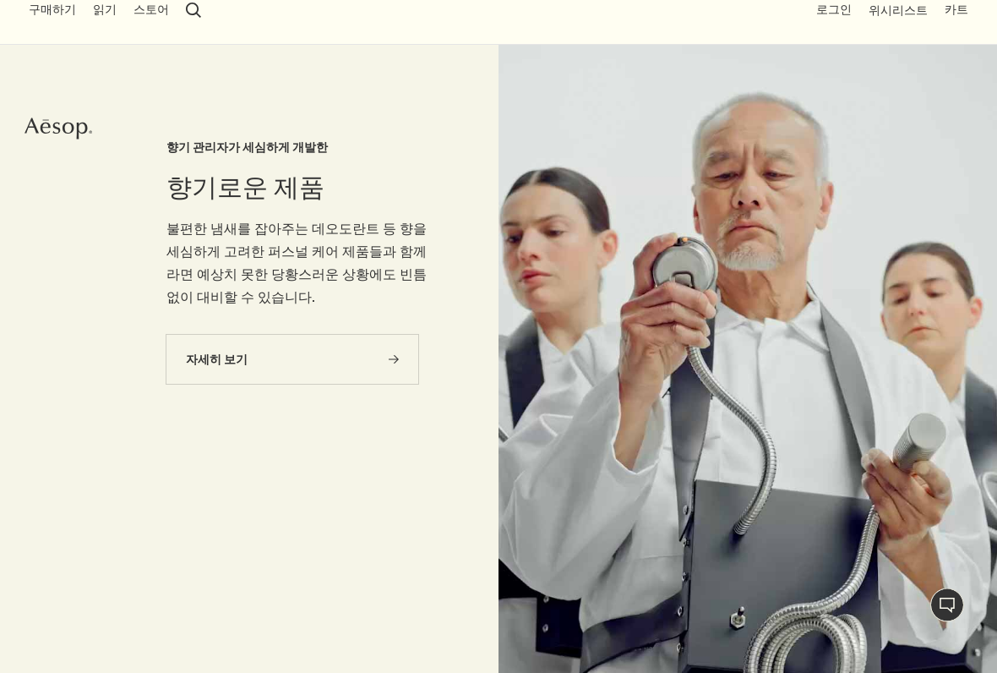
scroll to position [90, 0]
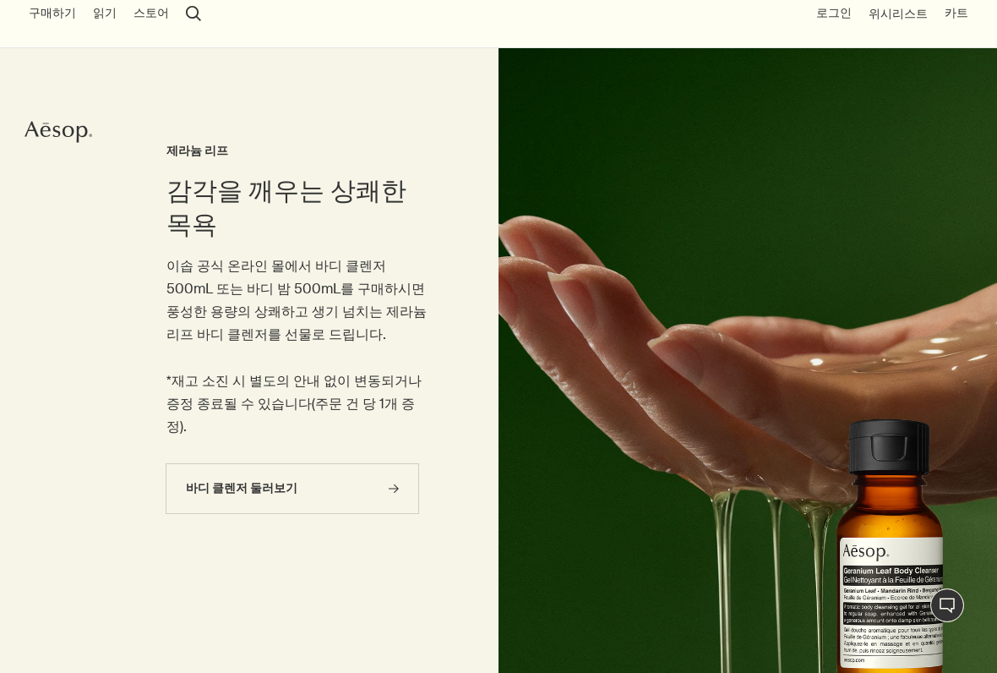
click at [724, 210] on img at bounding box center [747, 365] width 498 height 634
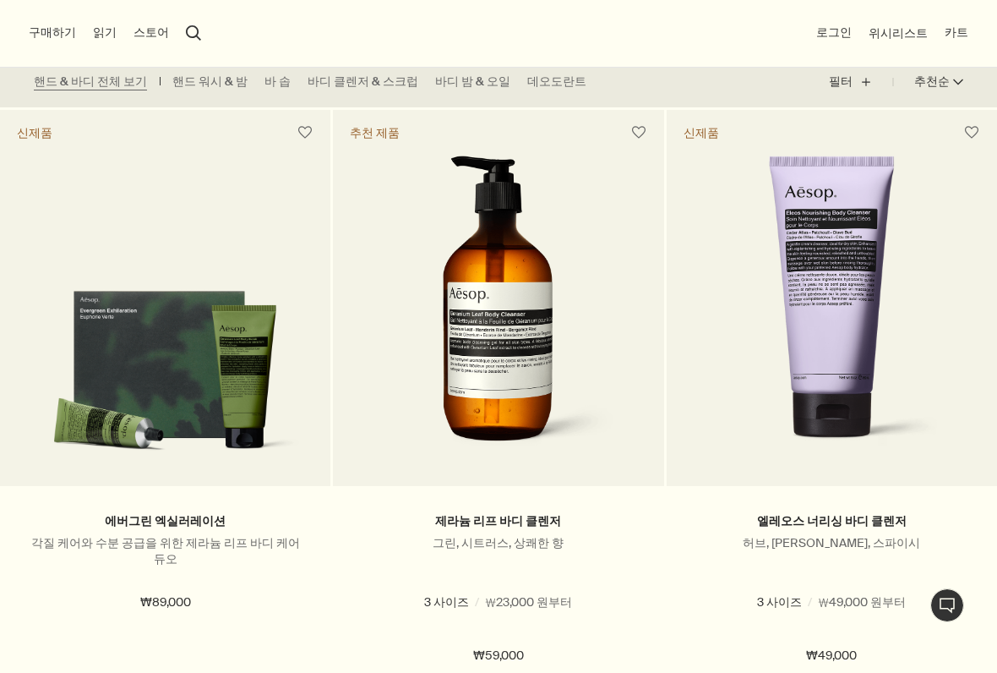
scroll to position [466, 0]
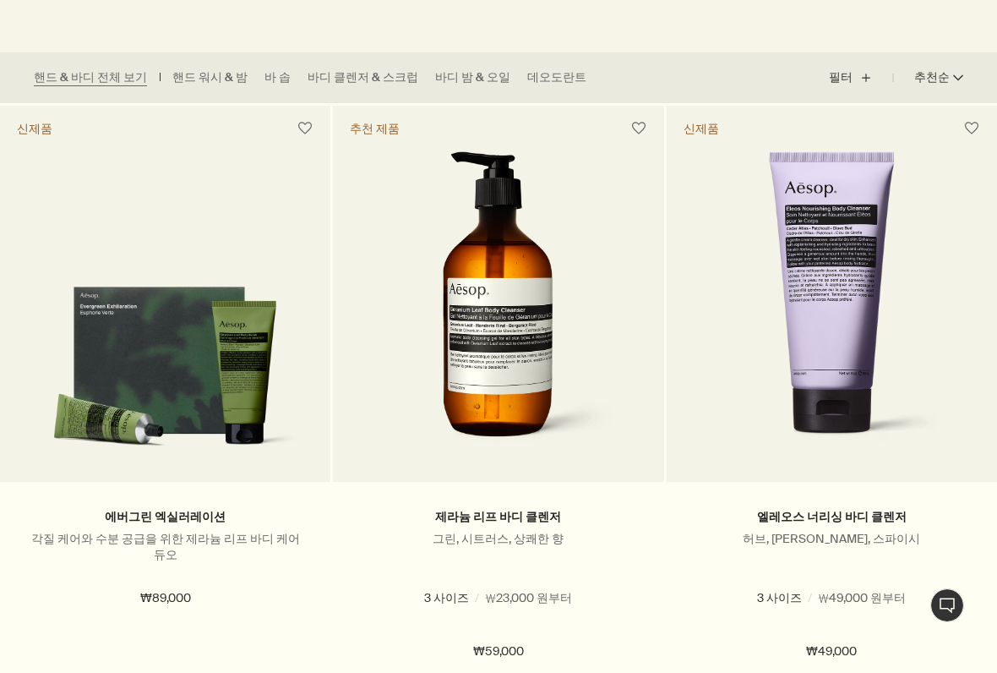
click at [192, 534] on p "각질 케어와 수분 공급을 위한 제라늄 리프 바디 케어 듀오" at bounding box center [165, 547] width 280 height 32
click at [183, 504] on div "에버그린 엑실러레이션 각질 케어와 수분 공급을 위한 제라늄 리프 바디 케어 듀오 ₩89,000" at bounding box center [165, 584] width 330 height 204
click at [191, 522] on link "에버그린 엑실러레이션" at bounding box center [165, 517] width 121 height 16
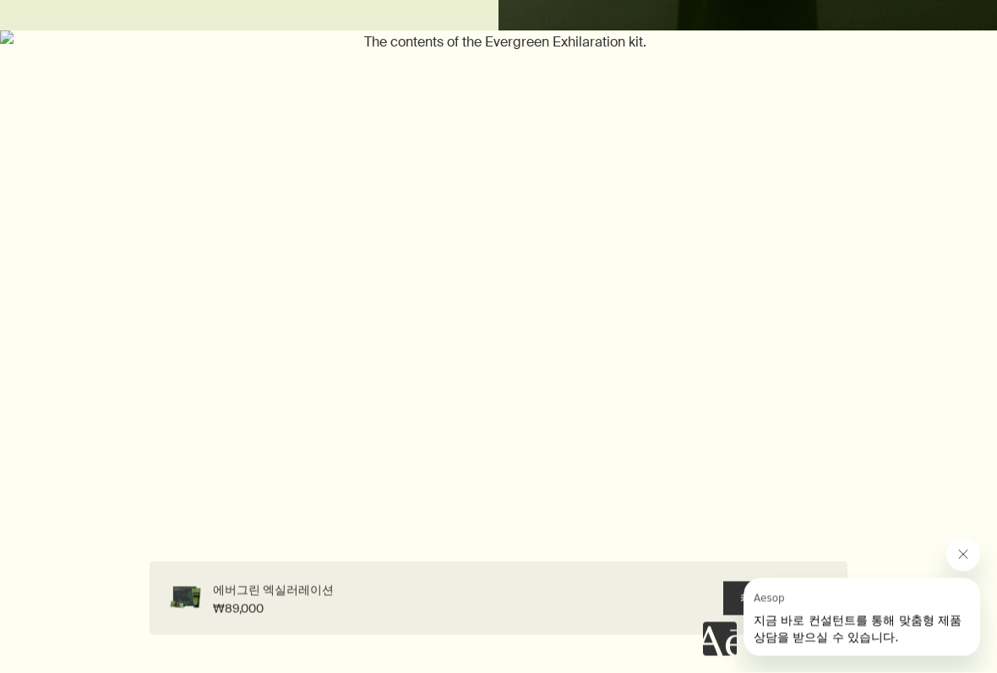
scroll to position [2279, 0]
click at [974, 550] on button "Aesop의 메시지 닫기" at bounding box center [963, 554] width 34 height 34
